Goal: Information Seeking & Learning: Check status

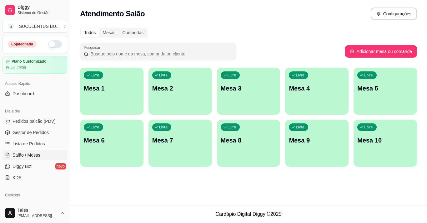
click at [52, 45] on button "button" at bounding box center [55, 44] width 14 height 8
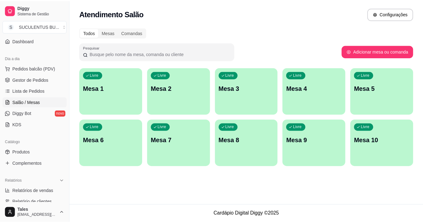
scroll to position [58, 0]
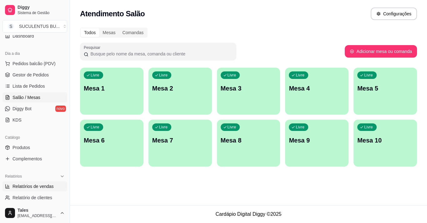
click at [41, 187] on span "Relatórios de vendas" at bounding box center [33, 186] width 41 height 6
select select "ALL"
select select "0"
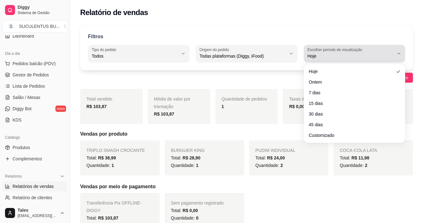
click at [375, 53] on span "Hoje" at bounding box center [350, 56] width 86 height 6
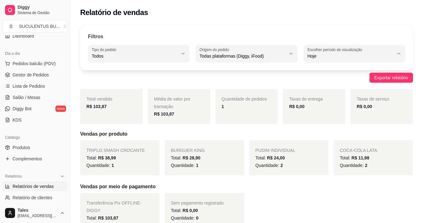
click at [319, 135] on span "Customizado" at bounding box center [351, 132] width 82 height 6
type input "-1"
select select "-1"
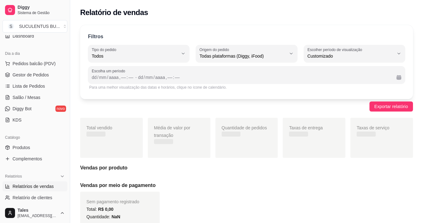
scroll to position [6, 0]
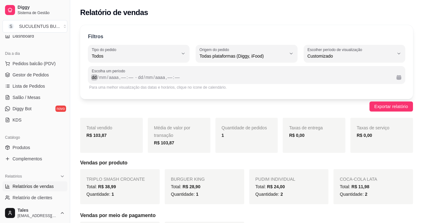
click at [97, 76] on div "/" at bounding box center [98, 77] width 3 height 6
click at [136, 75] on div "dd" at bounding box center [136, 77] width 6 height 6
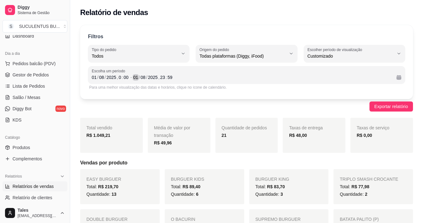
click at [140, 77] on div "/" at bounding box center [139, 77] width 3 height 6
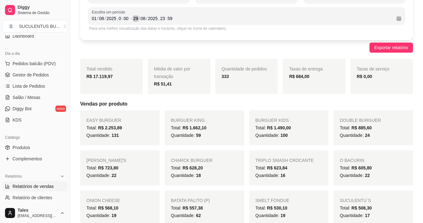
scroll to position [0, 0]
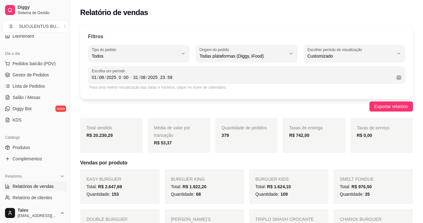
click at [322, 90] on div "Para uma melhor visualização das datas e horários, clique no ícone de calendári…" at bounding box center [246, 88] width 317 height 8
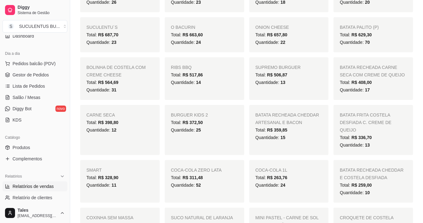
scroll to position [219, 0]
